Goal: Communication & Community: Answer question/provide support

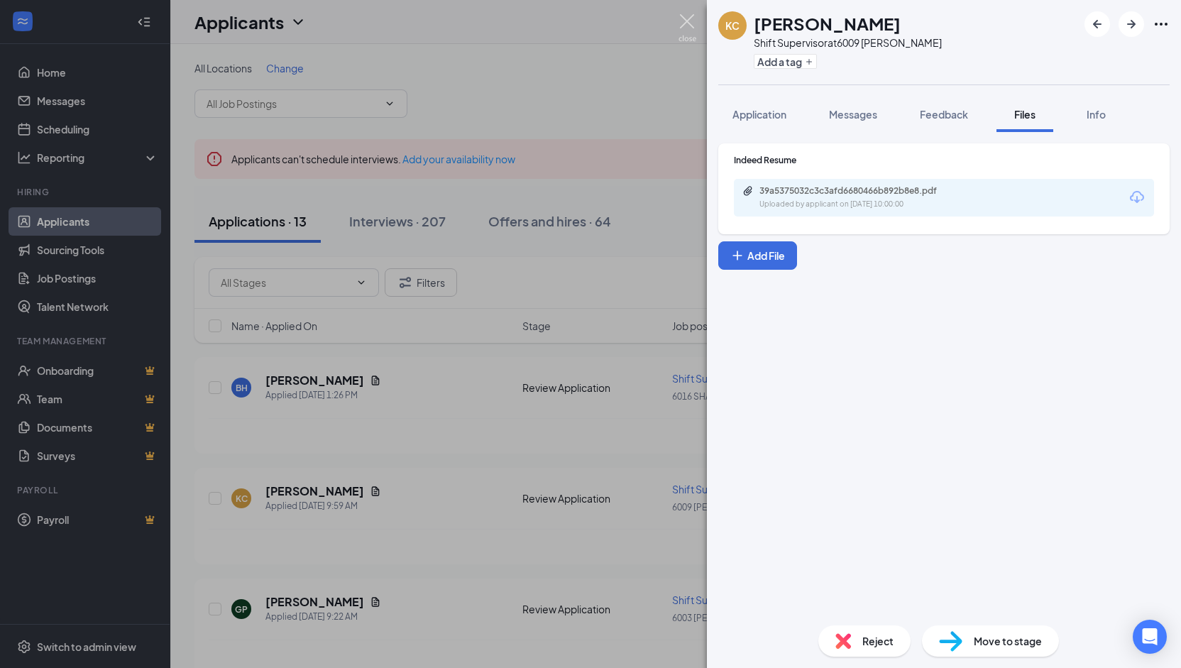
click at [689, 16] on img at bounding box center [688, 28] width 18 height 28
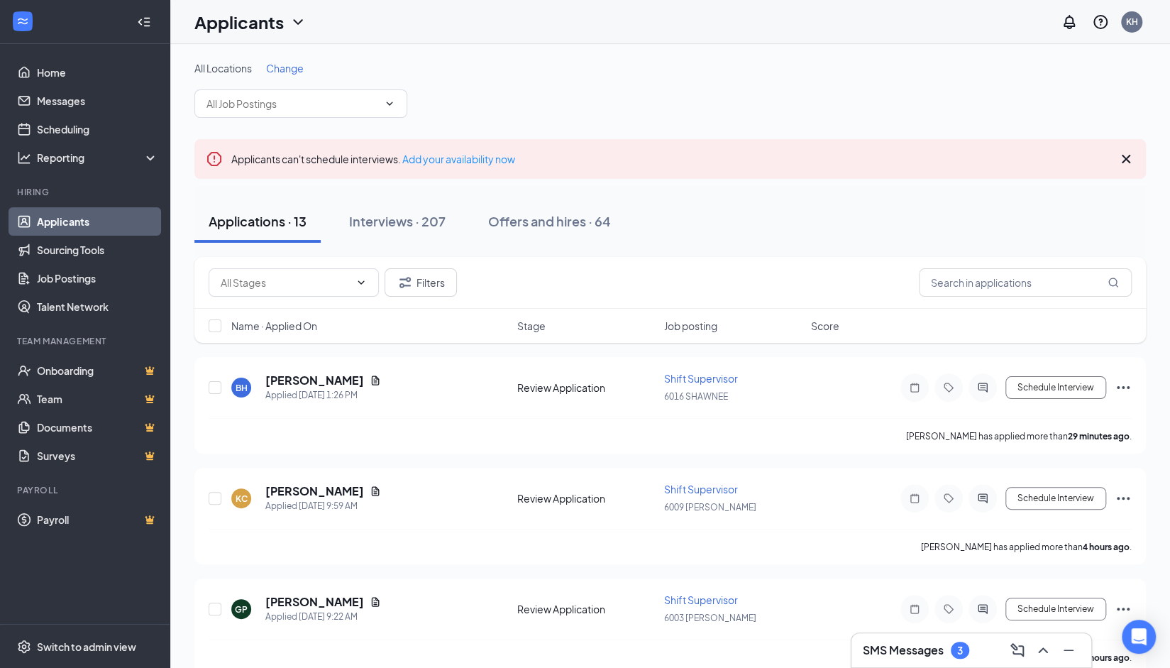
click at [940, 657] on h3 "SMS Messages" at bounding box center [903, 650] width 81 height 16
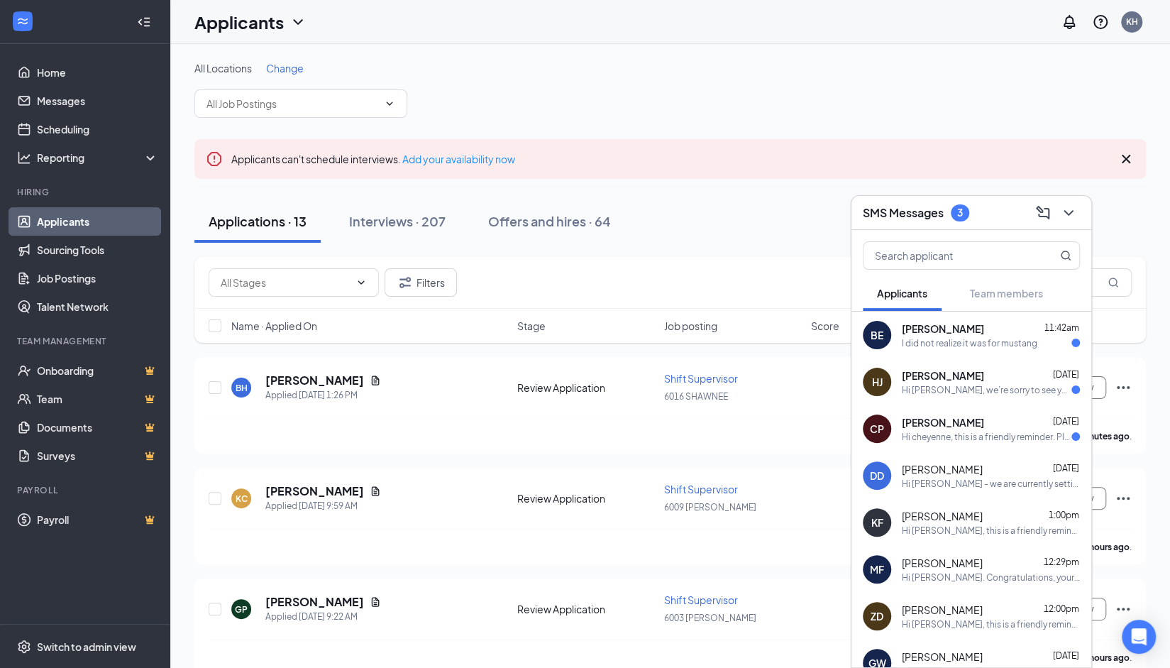
click at [923, 348] on div "I did not realize it was for mustang" at bounding box center [970, 343] width 136 height 12
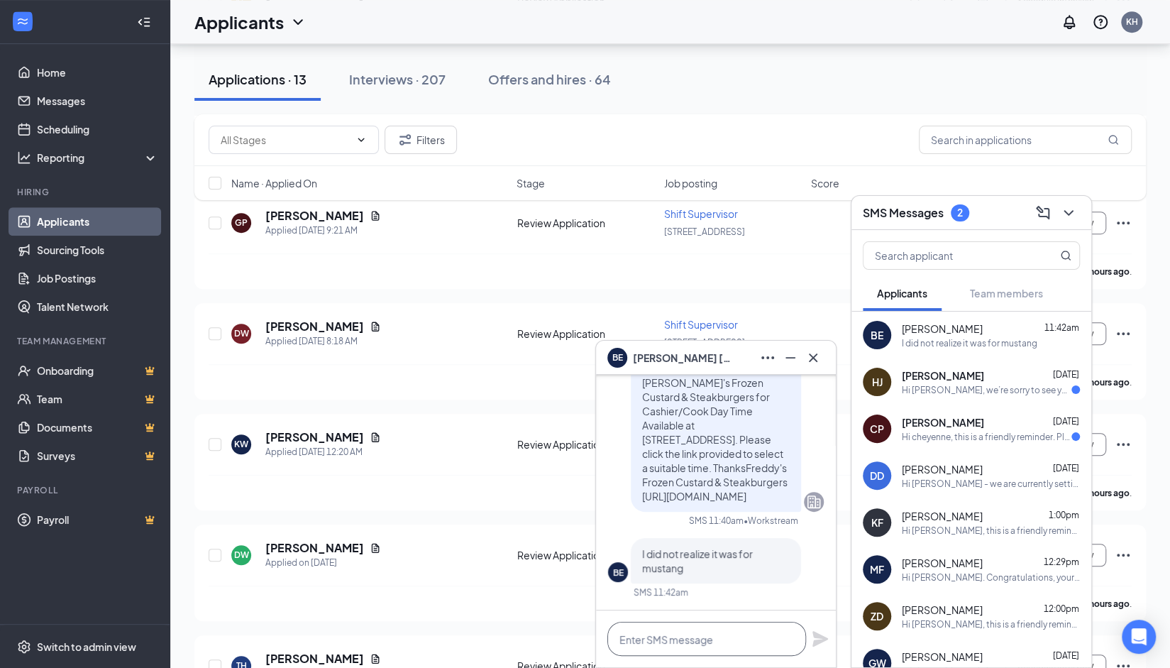
click at [730, 626] on textarea at bounding box center [707, 639] width 199 height 34
type textarea "What location are you wanting to work for? I can transfer your application."
click at [820, 620] on icon "Plane" at bounding box center [821, 618] width 16 height 16
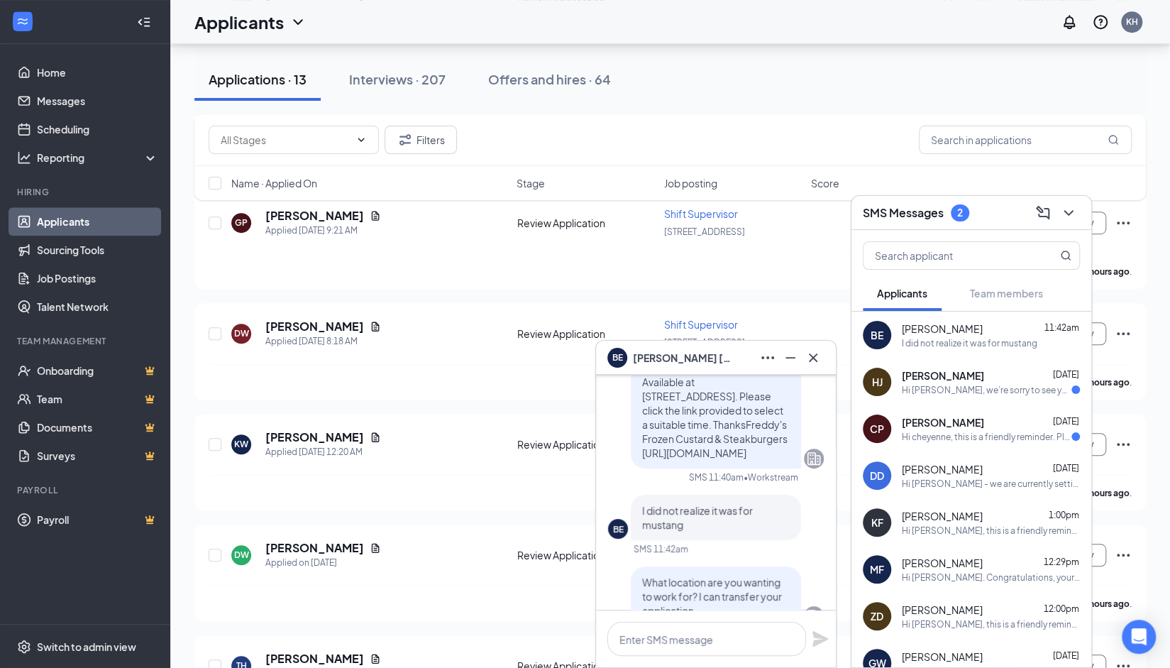
scroll to position [-85, 0]
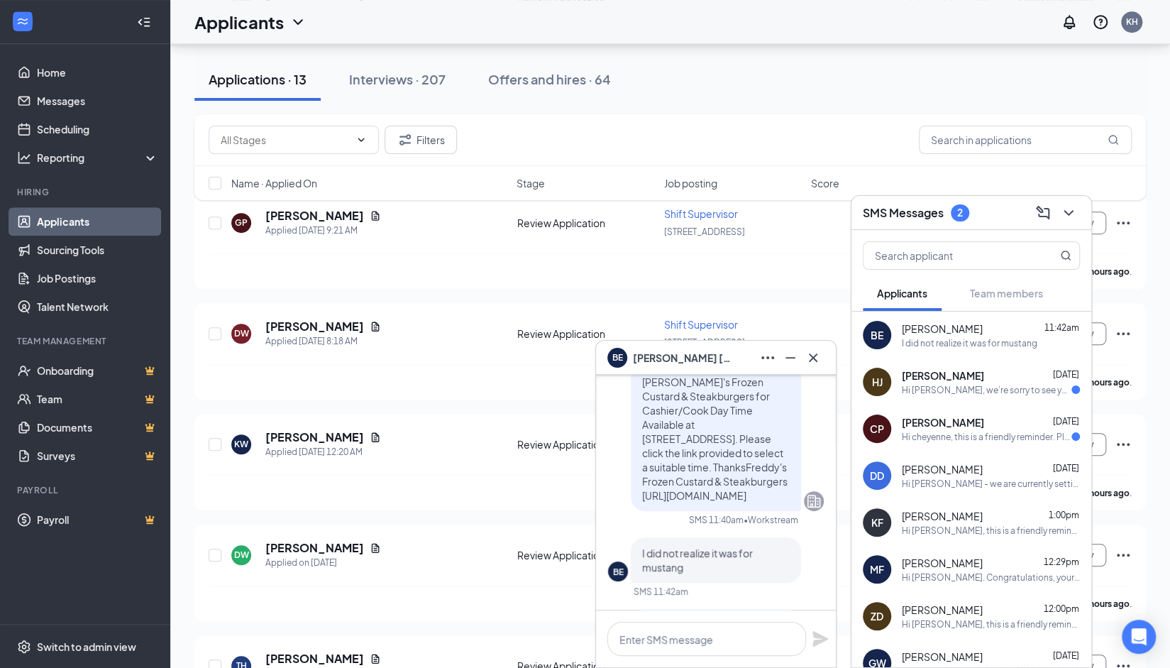
click at [937, 443] on div "CP [PERSON_NAME] [DATE] Hi cheyenne, this is a friendly reminder. Please select…" at bounding box center [972, 428] width 240 height 47
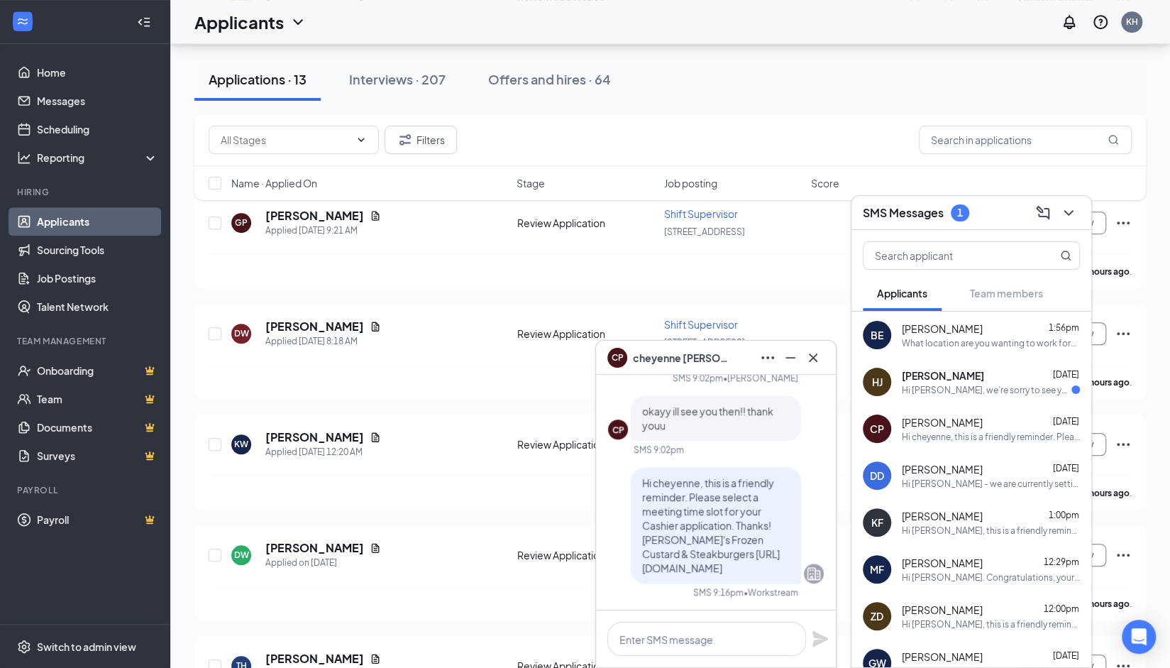
click at [964, 363] on div "HJ [PERSON_NAME] [DATE] Hi [PERSON_NAME], we’re sorry to see you go! Your meeti…" at bounding box center [972, 381] width 240 height 47
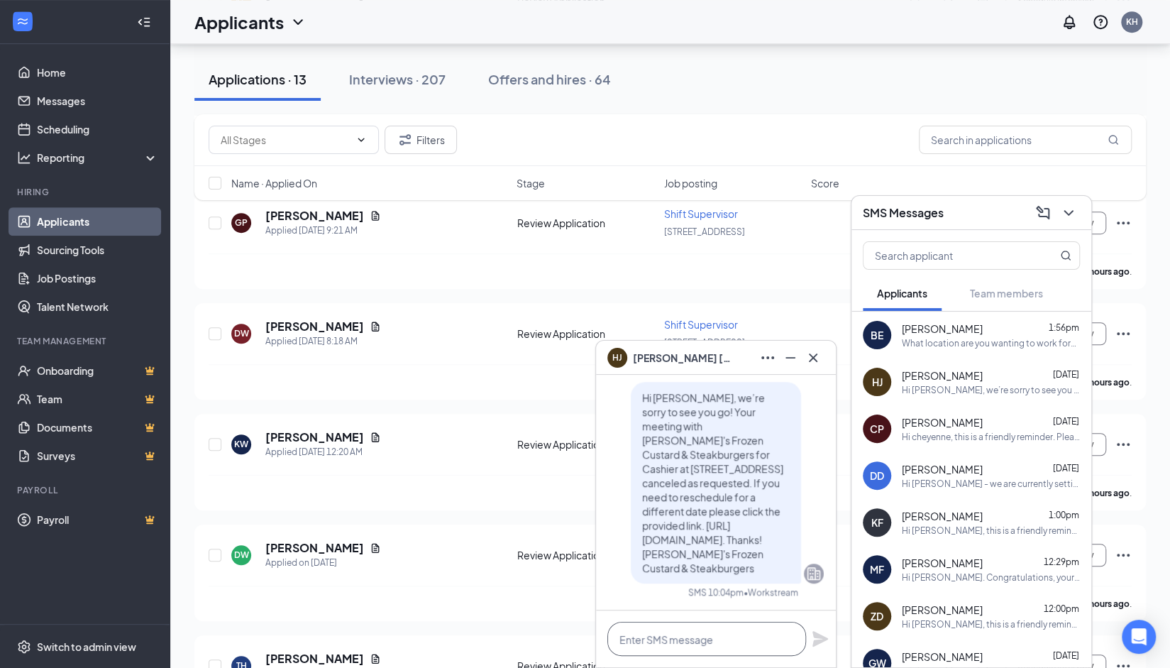
click at [664, 645] on textarea at bounding box center [707, 639] width 199 height 34
type textarea "Y"
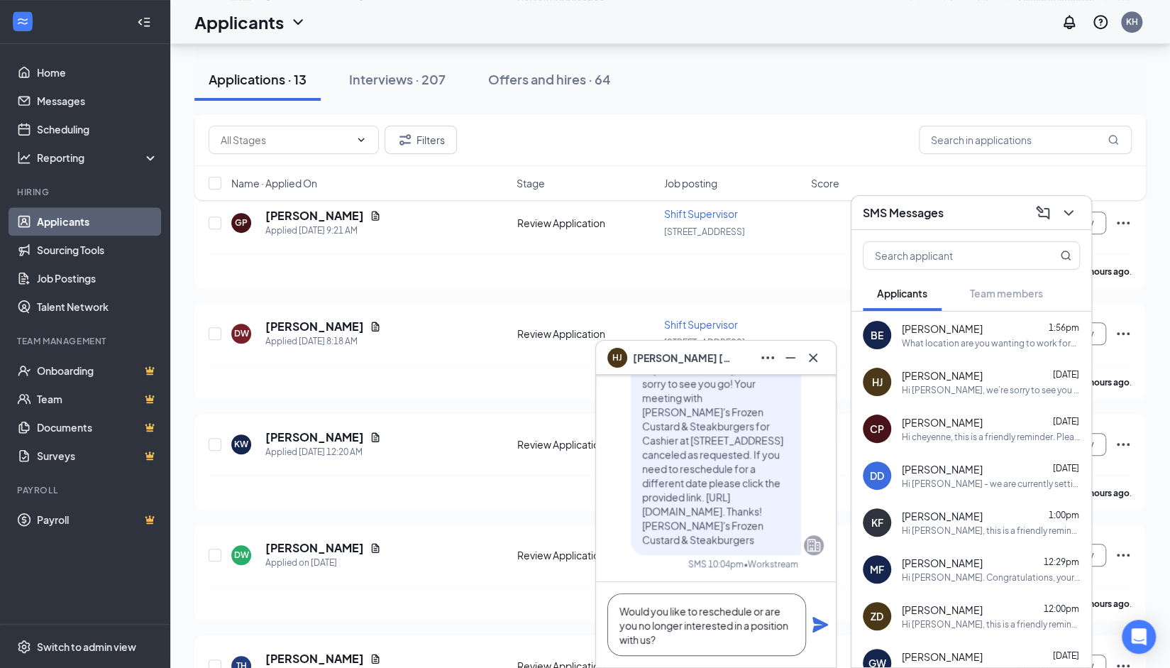
type textarea "Would you like to reschedule or are you no longer interested in a position with…"
click at [823, 620] on icon "Plane" at bounding box center [820, 624] width 17 height 17
